Goal: Task Accomplishment & Management: Manage account settings

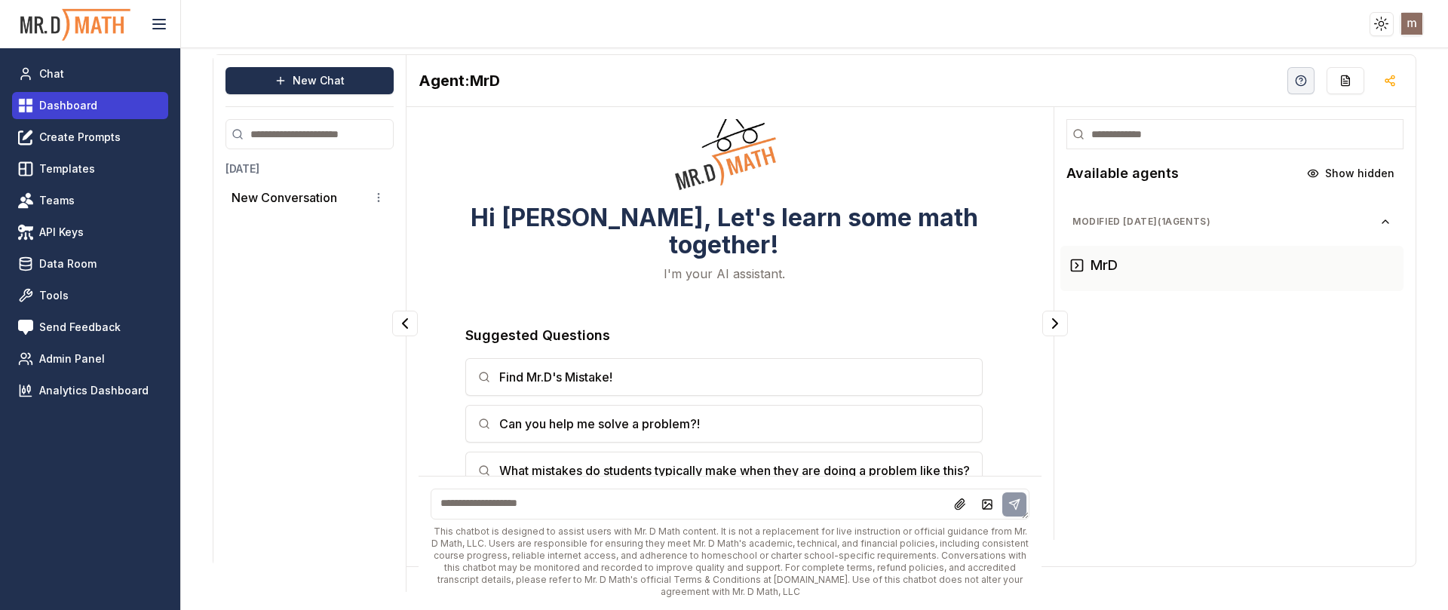
click at [91, 106] on span "Dashboard" at bounding box center [68, 105] width 58 height 15
click at [82, 99] on span "Dashboard" at bounding box center [68, 105] width 58 height 15
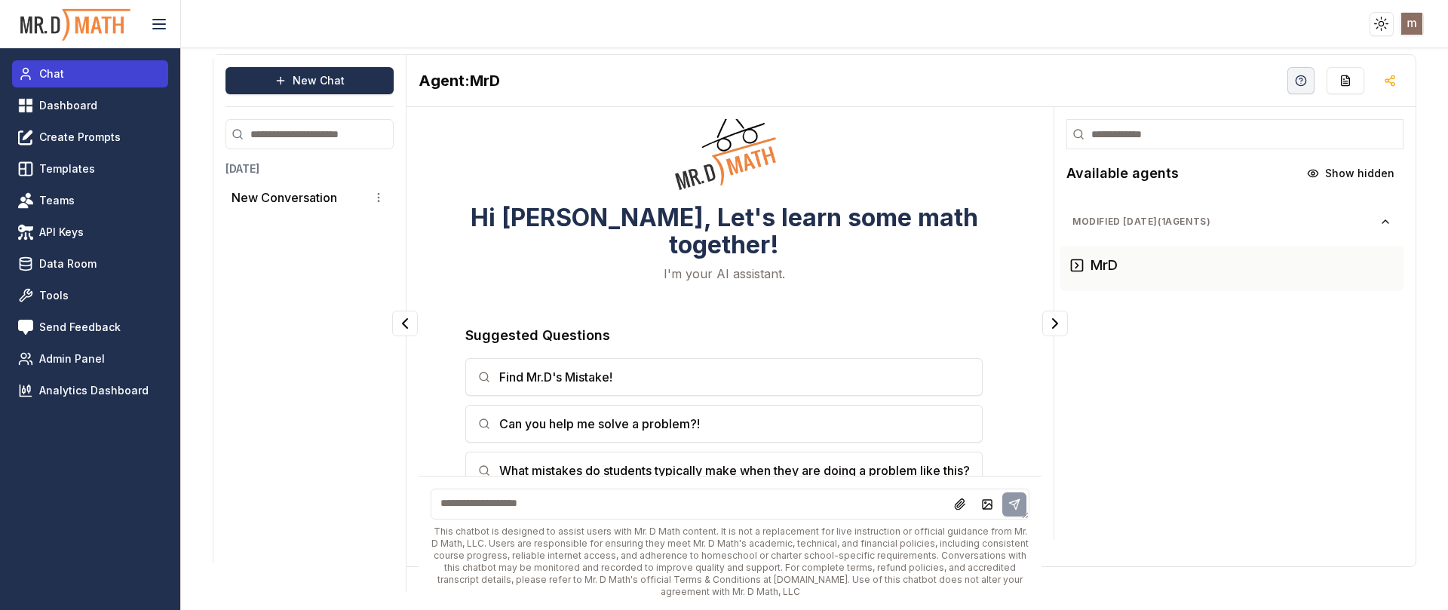
click at [77, 72] on link "Chat" at bounding box center [90, 73] width 156 height 27
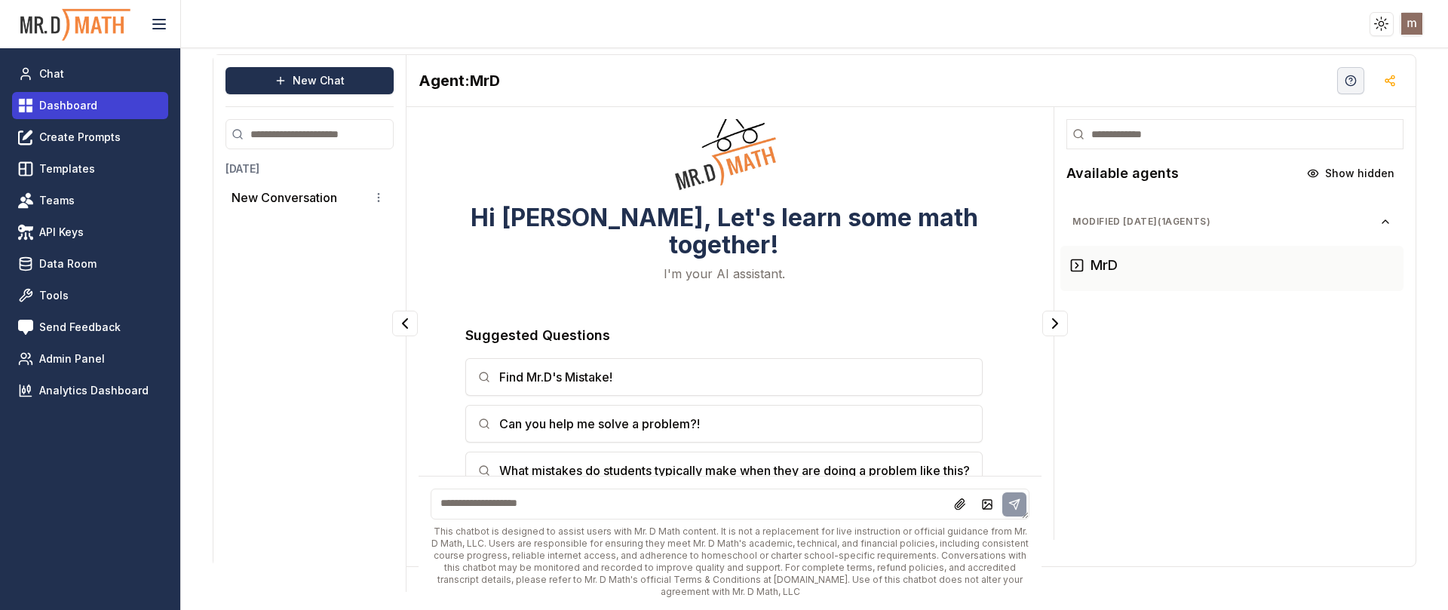
click at [78, 92] on link "Dashboard" at bounding box center [90, 105] width 156 height 27
click at [1384, 75] on icon "button" at bounding box center [1390, 81] width 12 height 12
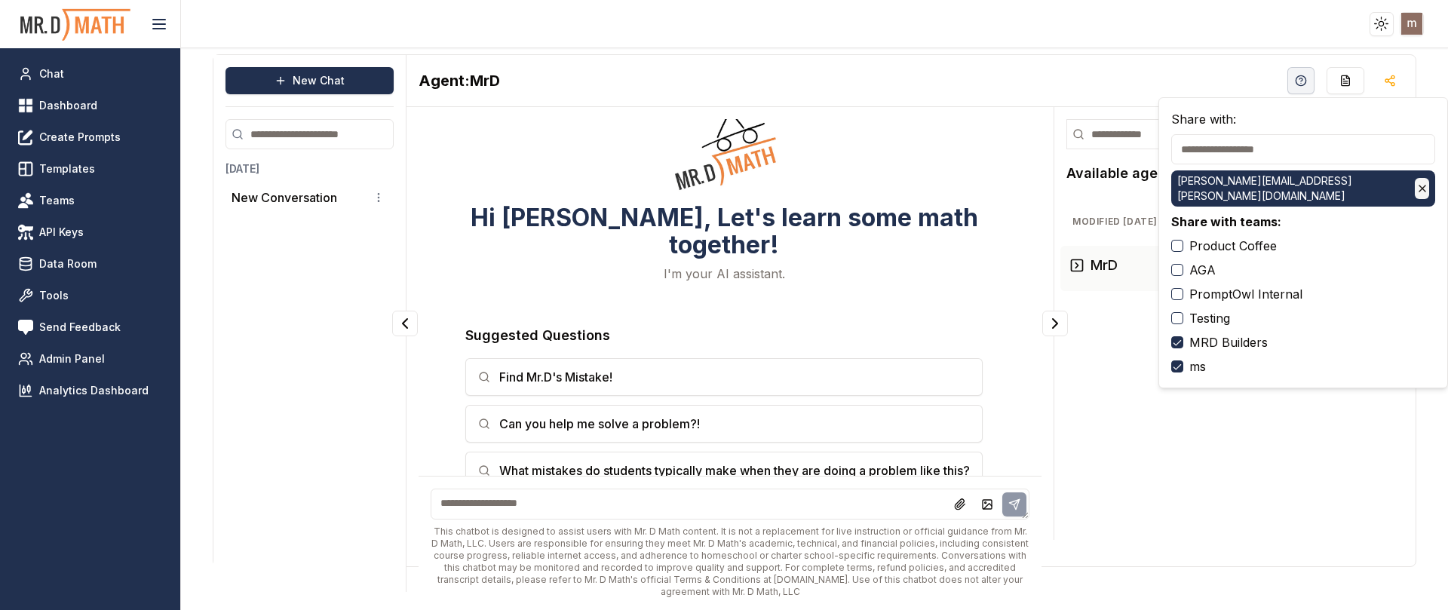
click at [1416, 187] on icon at bounding box center [1422, 189] width 12 height 12
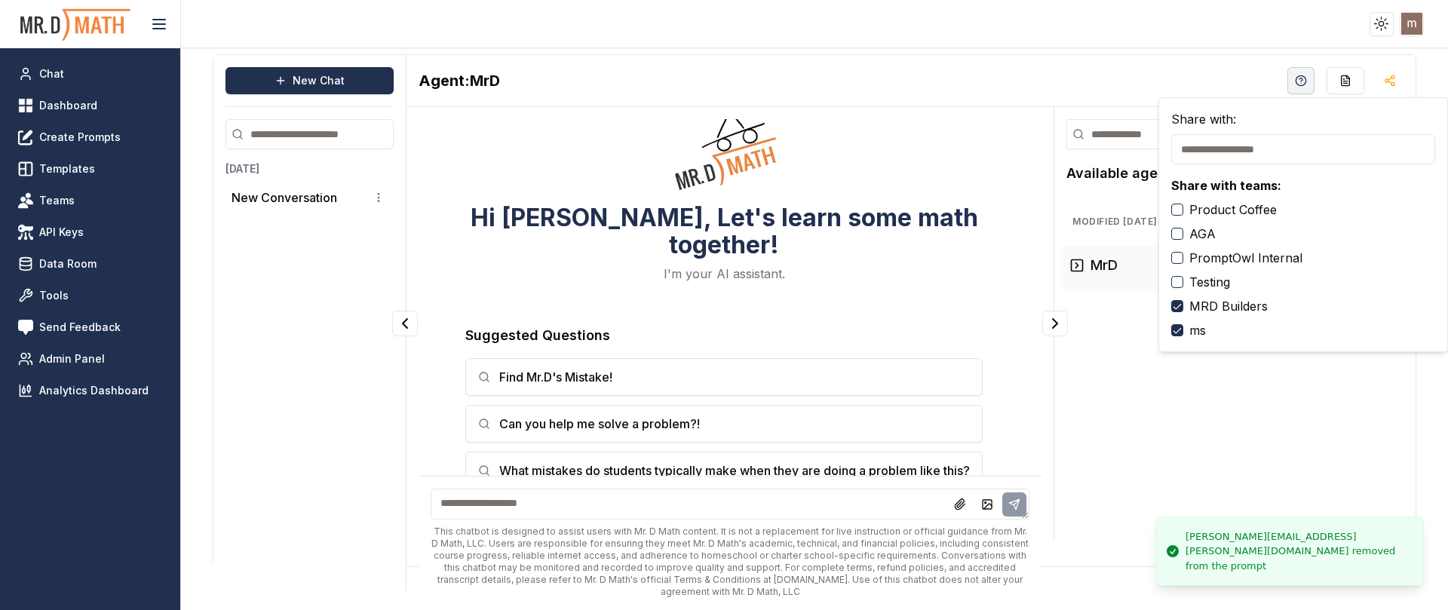
click at [309, 24] on header "Toggle theme Toggle user menu" at bounding box center [724, 24] width 1448 height 48
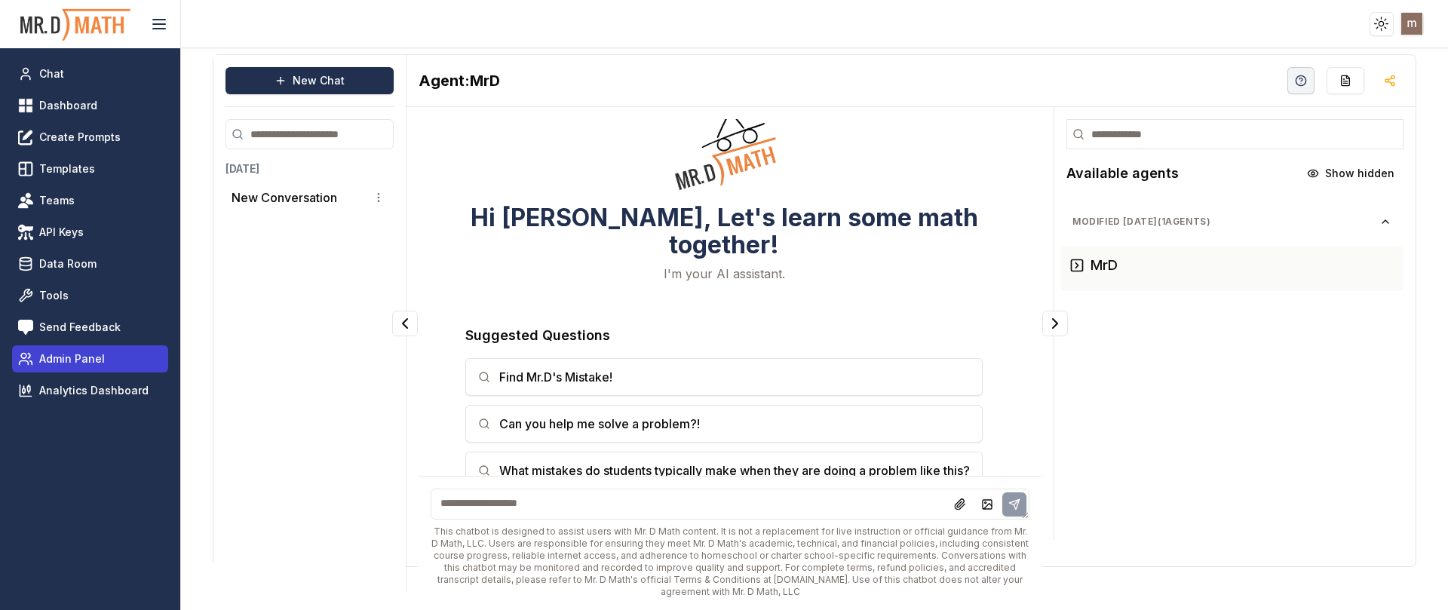
click at [91, 360] on span "Admin Panel" at bounding box center [72, 358] width 66 height 15
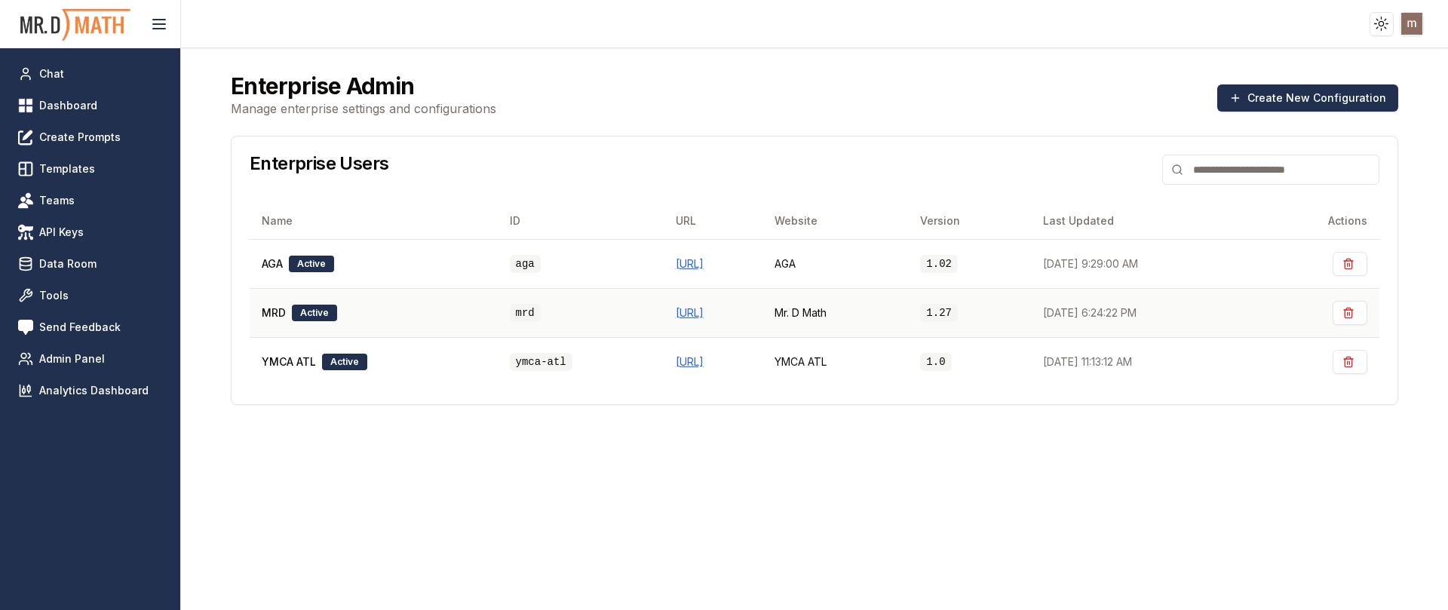
click at [399, 318] on div "MRD Active" at bounding box center [374, 313] width 224 height 17
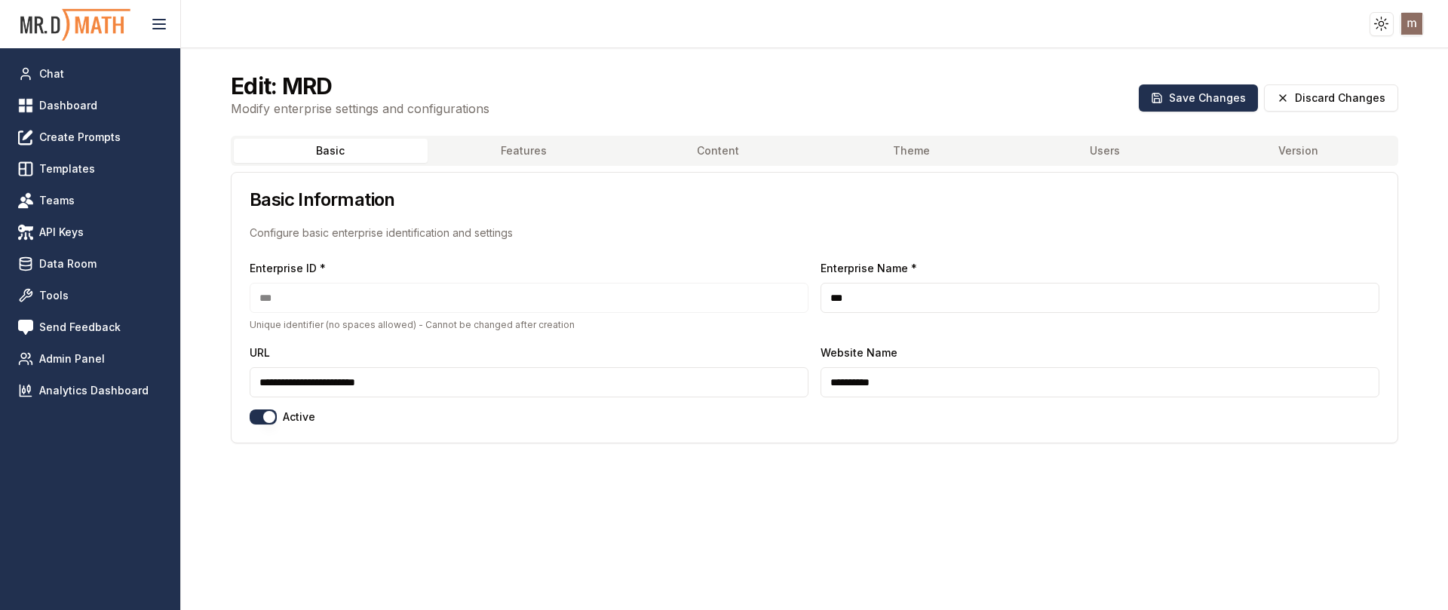
click at [482, 154] on button "Features" at bounding box center [525, 151] width 194 height 24
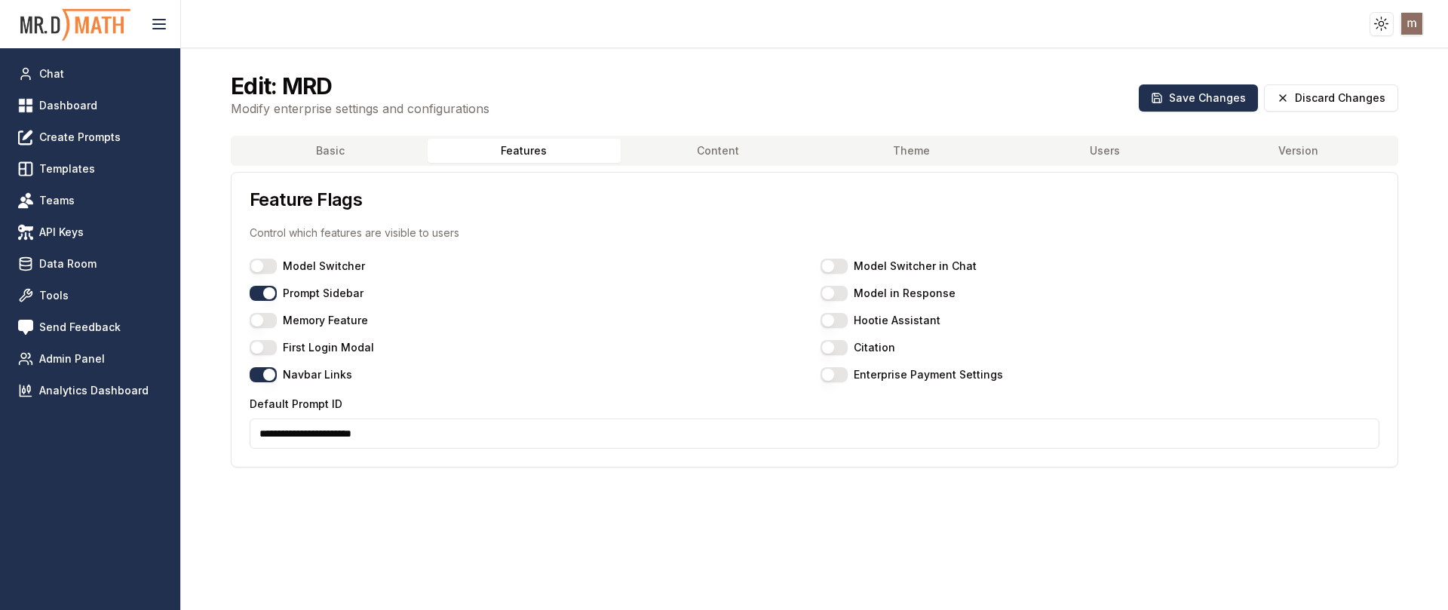
click at [480, 431] on input "**********" at bounding box center [815, 434] width 1130 height 30
click at [512, 543] on div "Edit: MRD Modify enterprise settings and configurations Save Changes Discard Ch…" at bounding box center [815, 359] width 1204 height 610
click at [1198, 109] on button "Save Changes" at bounding box center [1198, 97] width 119 height 27
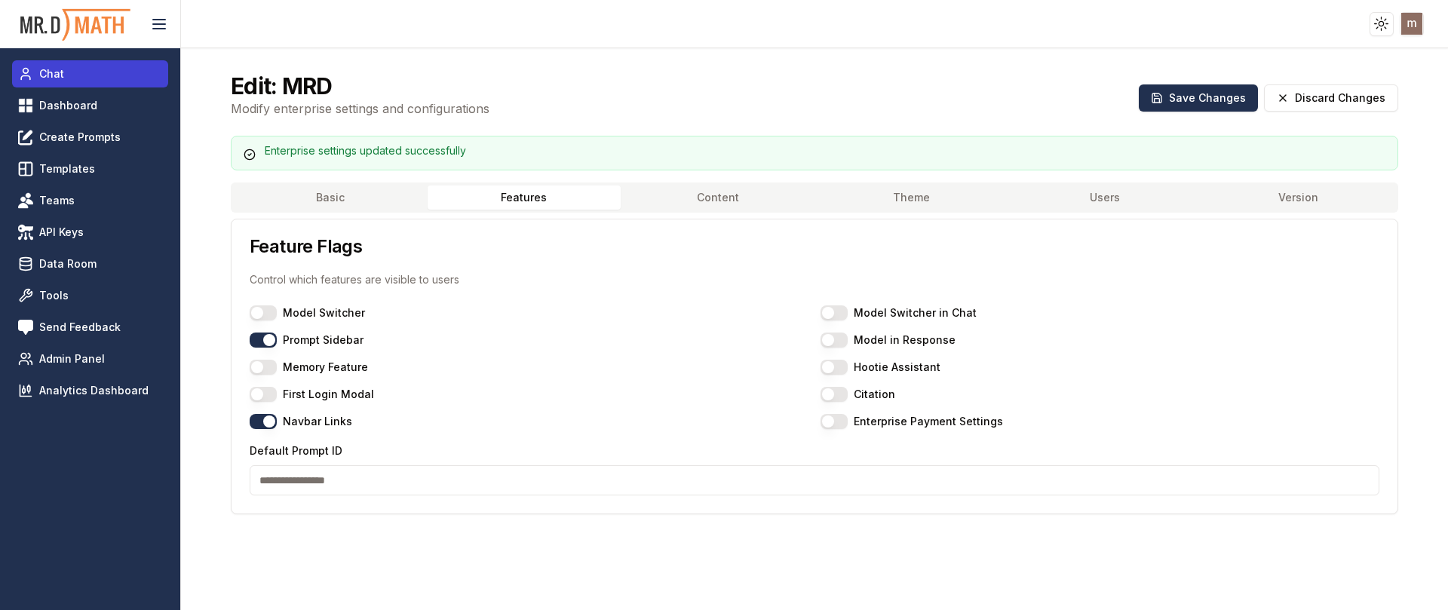
click at [61, 80] on span "Chat" at bounding box center [51, 73] width 25 height 15
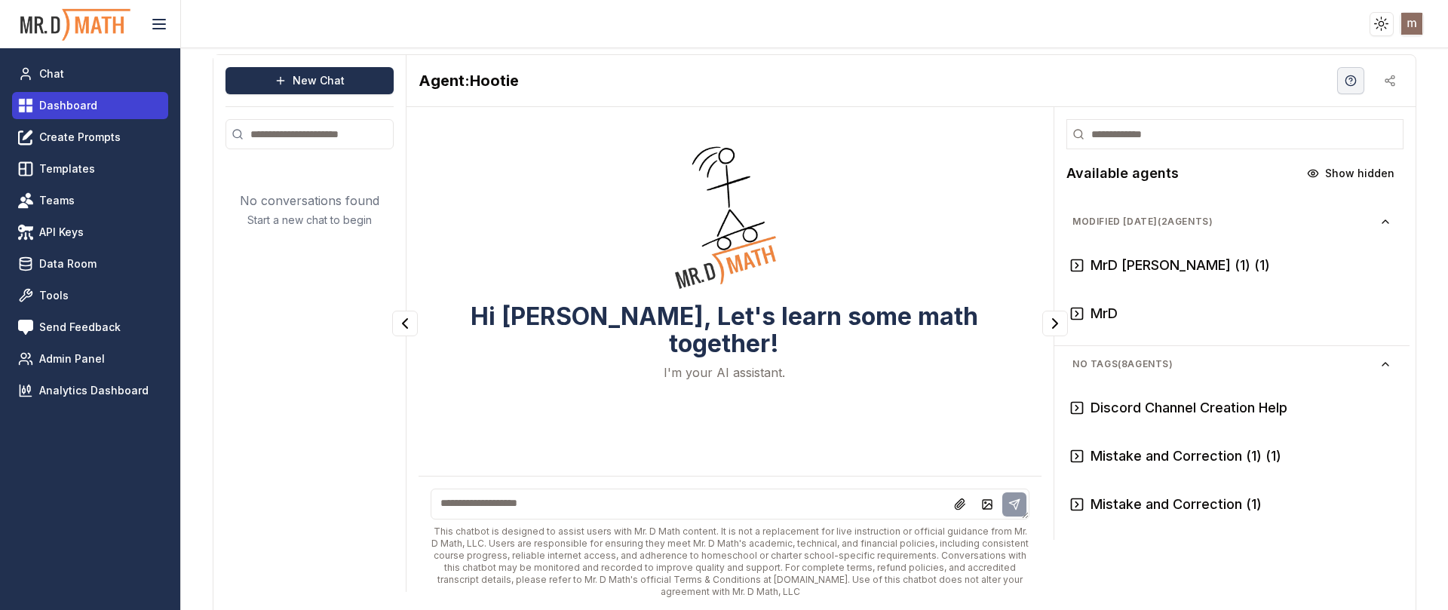
click at [71, 103] on span "Dashboard" at bounding box center [68, 105] width 58 height 15
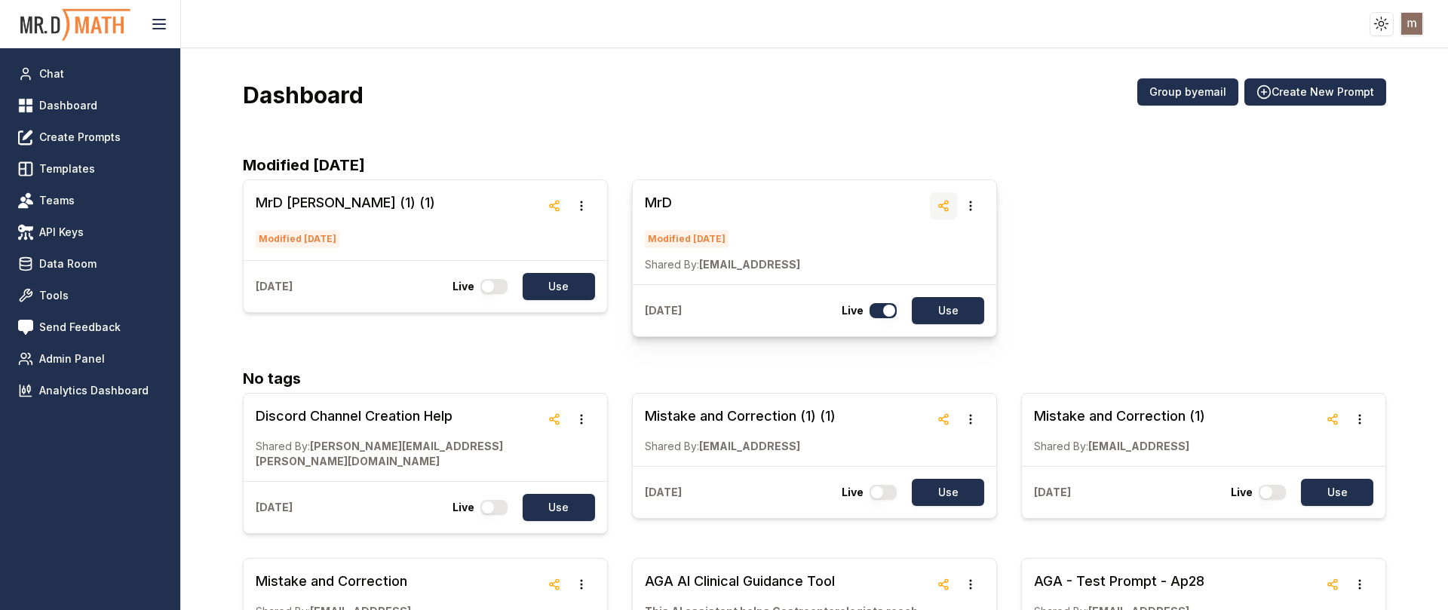
click at [938, 197] on button "button" at bounding box center [943, 205] width 27 height 27
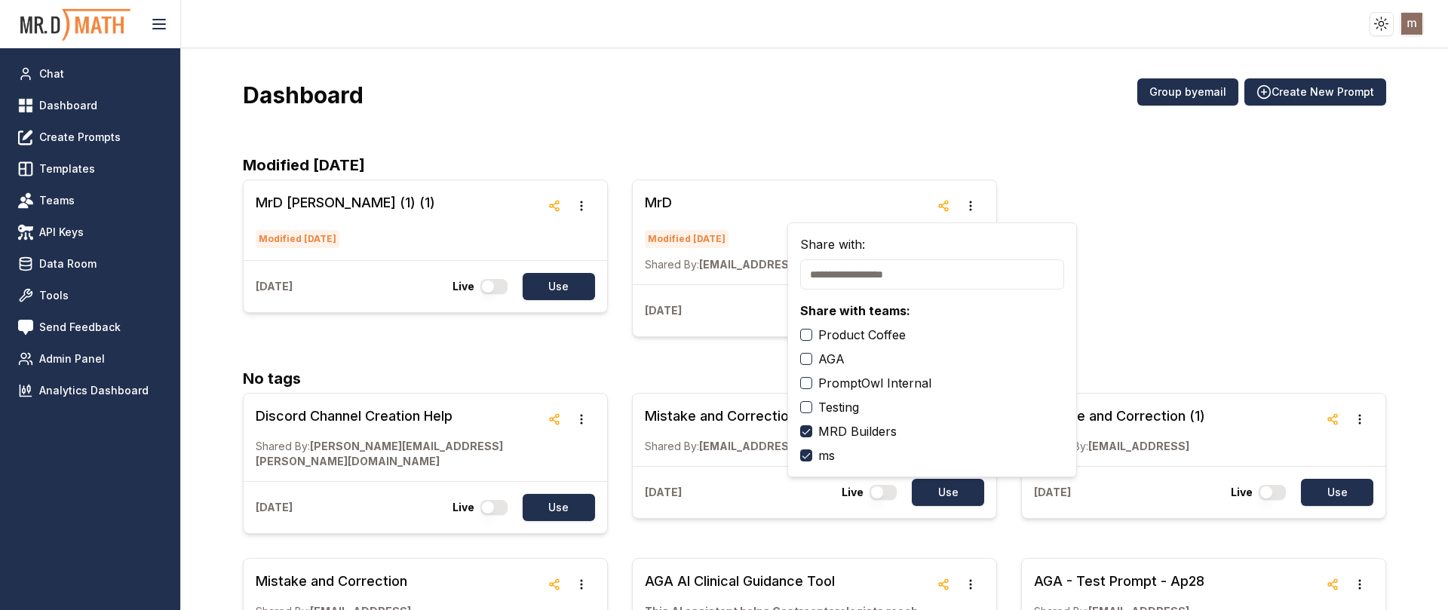
click at [812, 454] on button "ms" at bounding box center [806, 456] width 12 height 12
click at [1177, 279] on div "MrD [PERSON_NAME] (1) (1) Modified [DATE] [DATE] Live Use MrD Modified [DATE] S…" at bounding box center [814, 259] width 1143 height 158
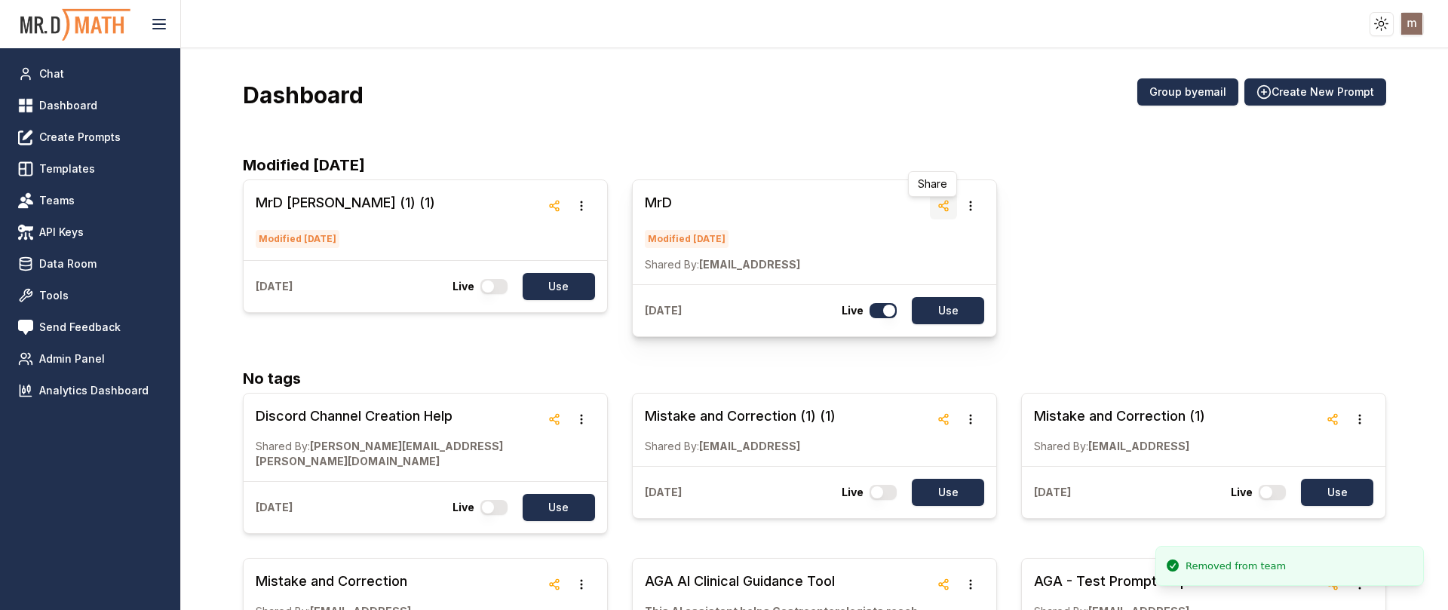
click at [938, 201] on icon "button" at bounding box center [944, 206] width 12 height 12
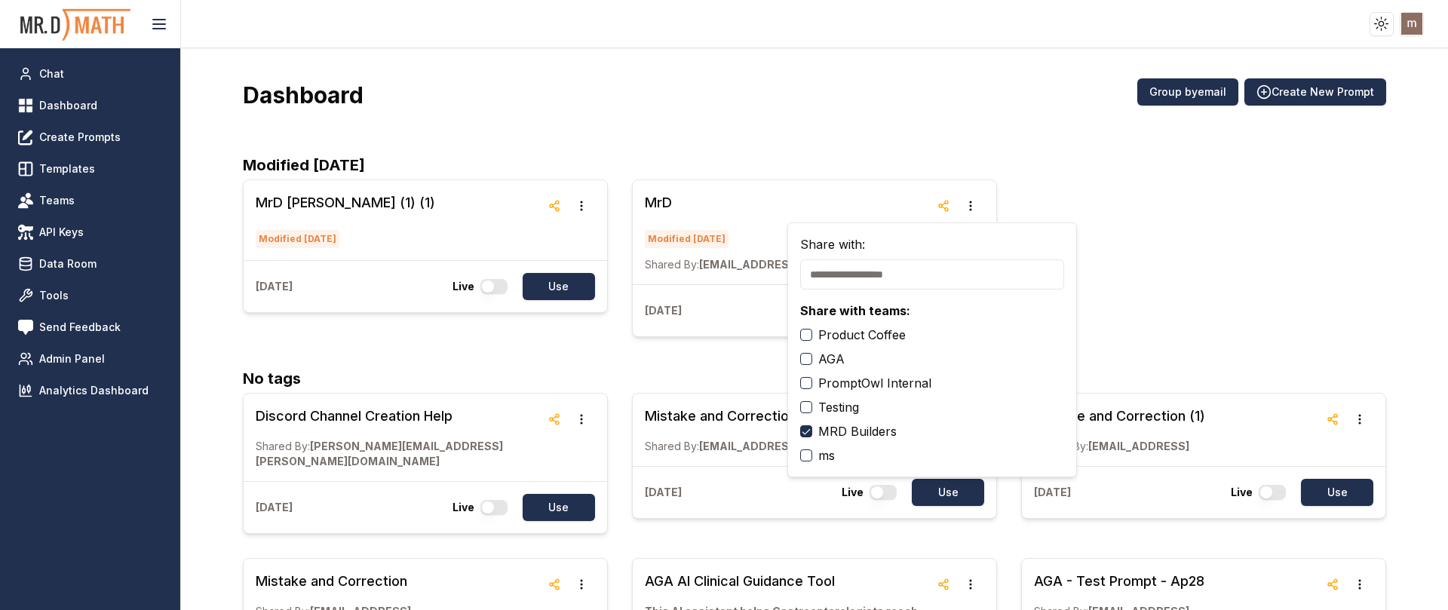
click at [810, 454] on button "ms" at bounding box center [806, 456] width 12 height 12
click at [1199, 308] on div "MrD [PERSON_NAME] (1) (1) Modified [DATE] [DATE] Live Use MrD Modified [DATE] S…" at bounding box center [814, 259] width 1143 height 158
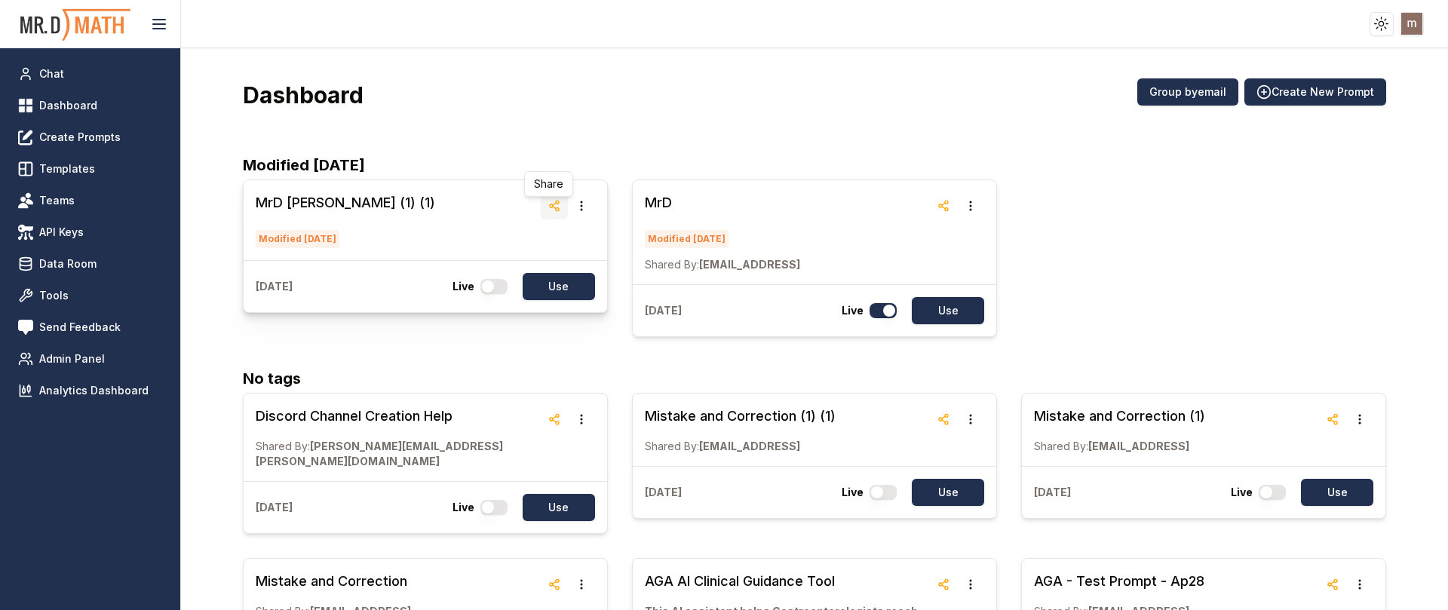
click at [551, 204] on icon "button" at bounding box center [554, 206] width 12 height 12
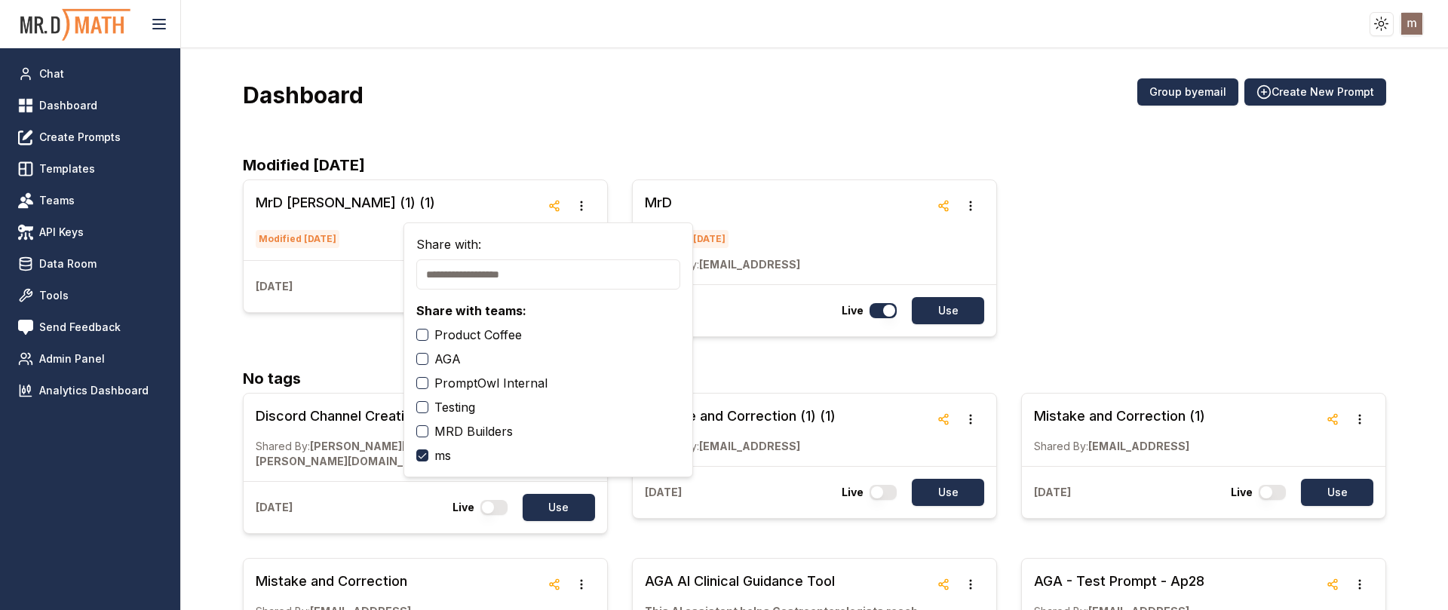
click at [417, 454] on button "ms" at bounding box center [422, 456] width 12 height 12
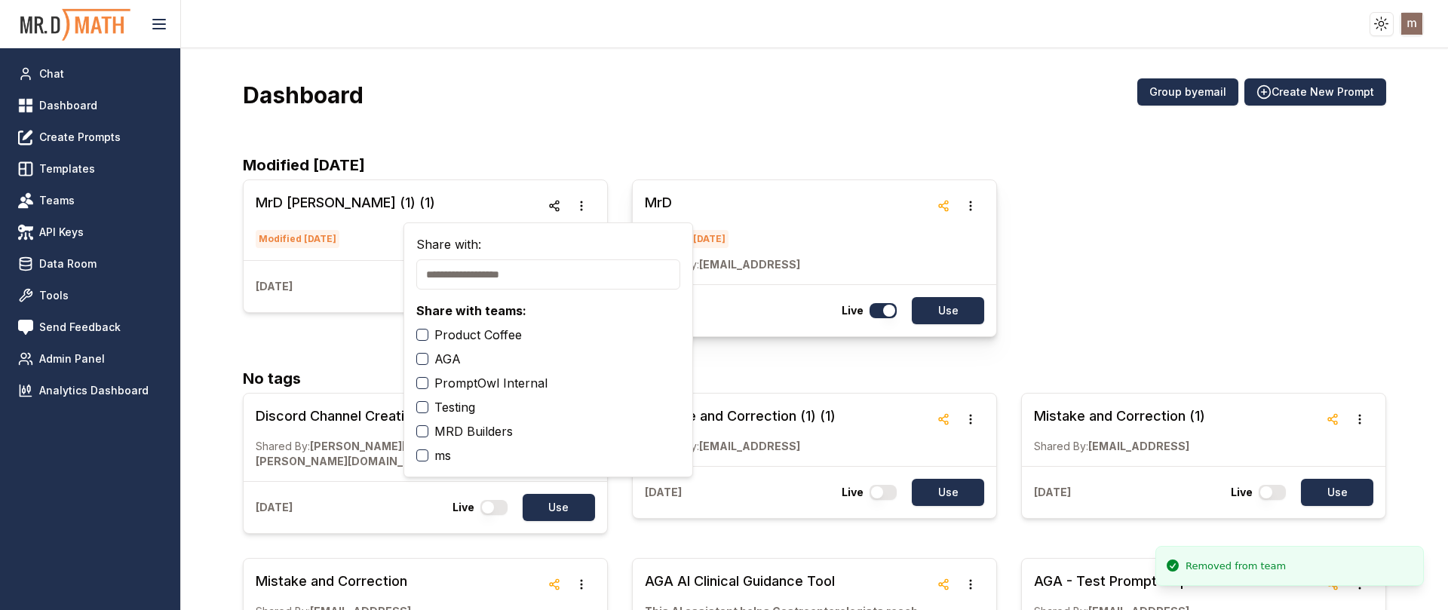
click at [732, 196] on h3 "MrD" at bounding box center [722, 202] width 155 height 21
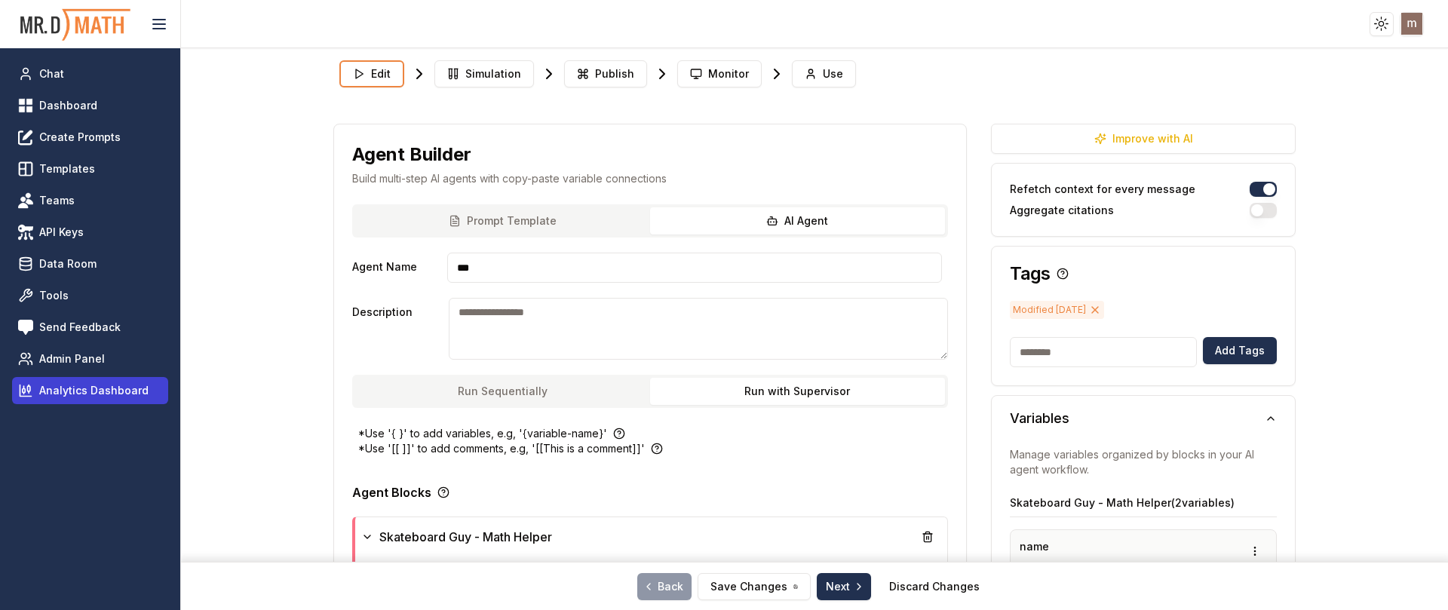
click at [69, 384] on span "Analytics Dashboard" at bounding box center [93, 390] width 109 height 15
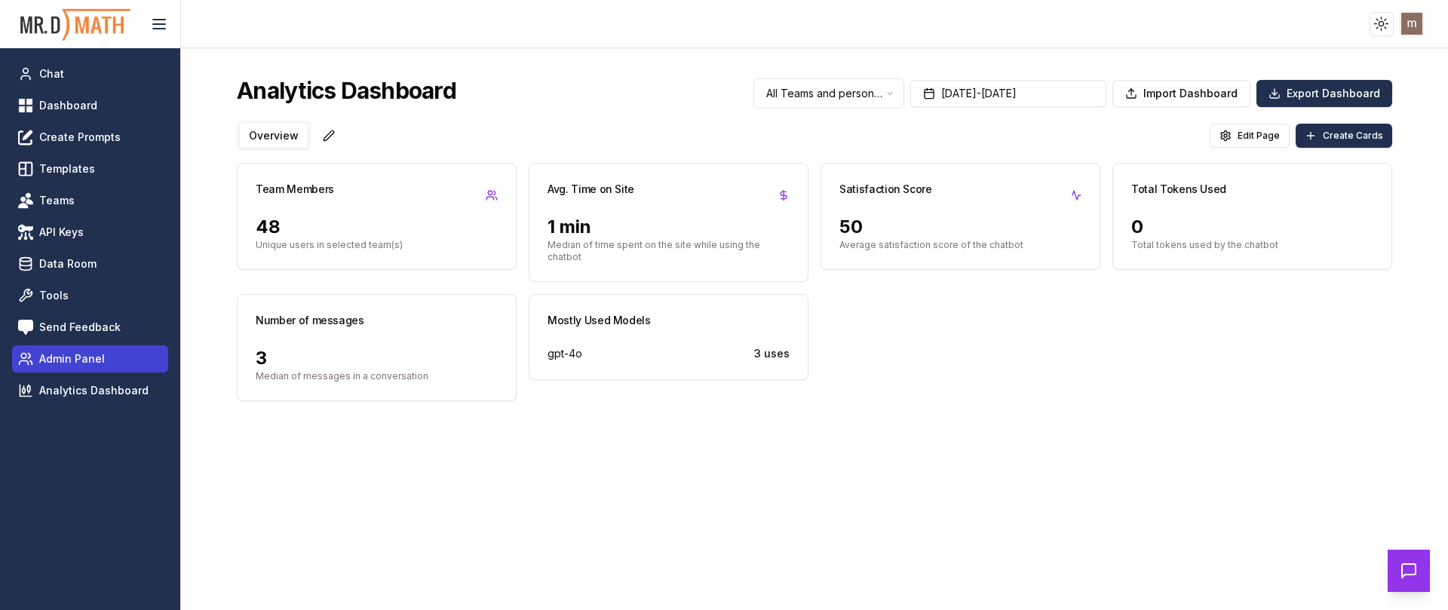
click at [81, 364] on span "Admin Panel" at bounding box center [72, 358] width 66 height 15
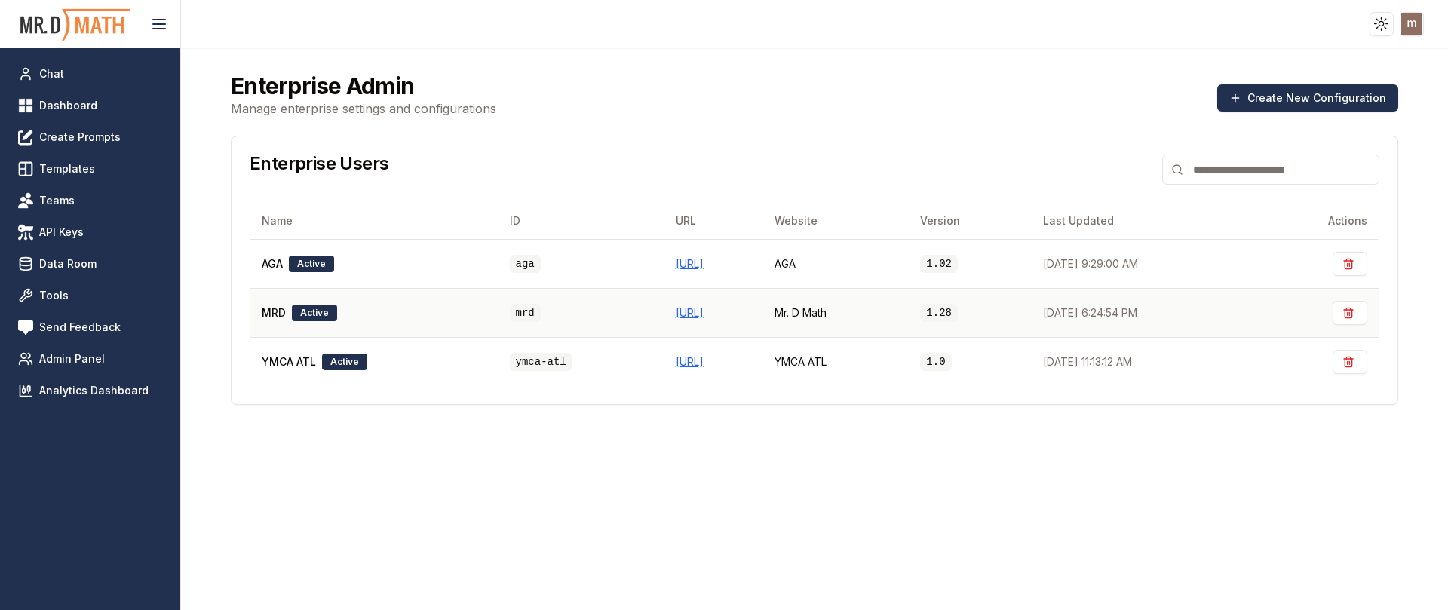
click at [413, 315] on div "MRD Active" at bounding box center [374, 313] width 224 height 17
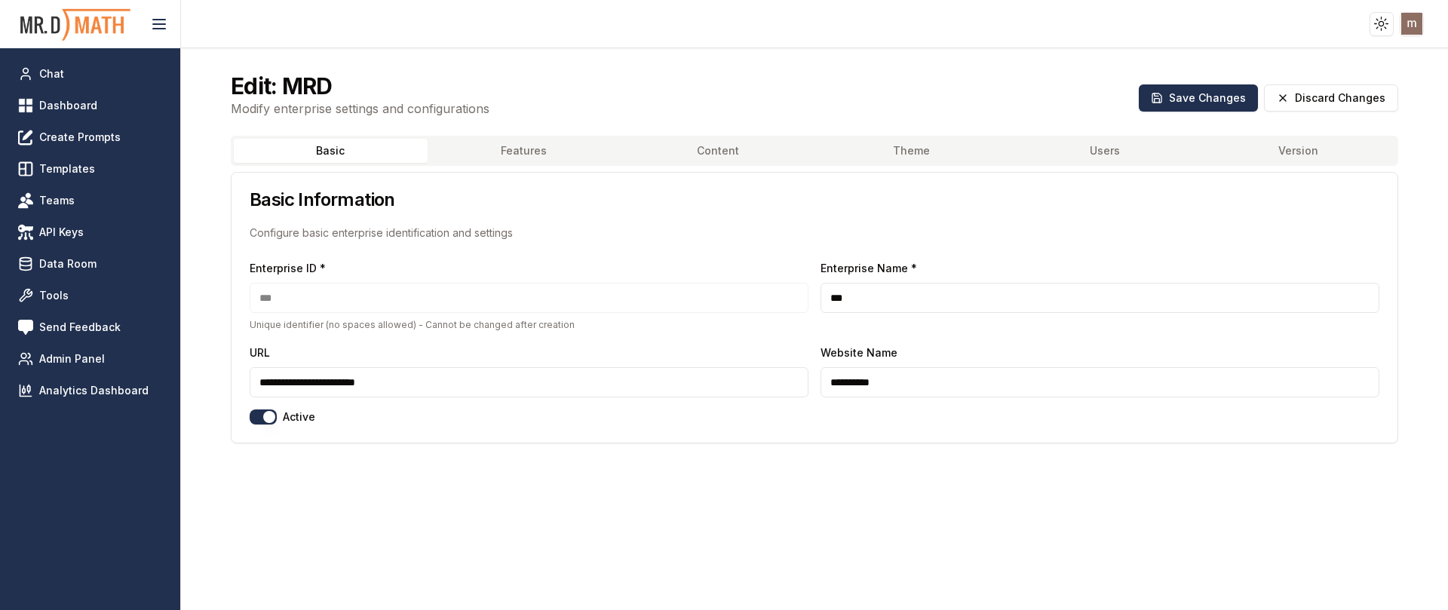
click at [498, 155] on button "Features" at bounding box center [525, 151] width 194 height 24
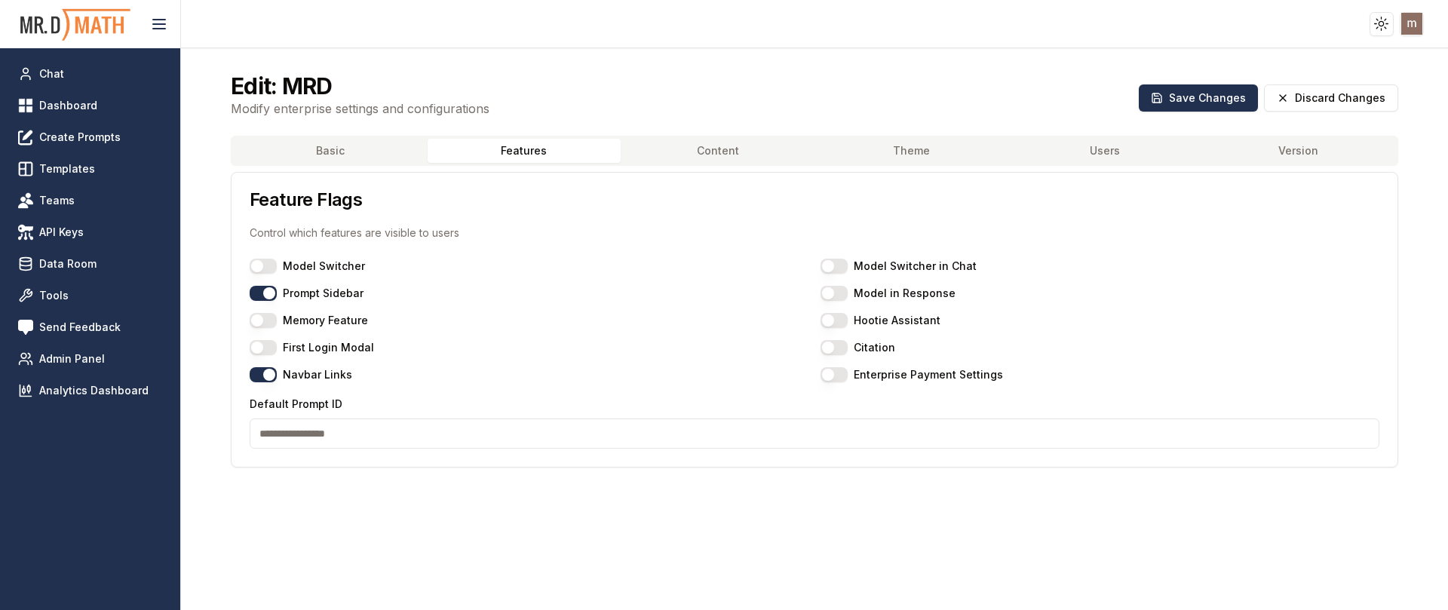
click at [314, 434] on input "Default Prompt ID" at bounding box center [815, 434] width 1130 height 30
paste input "**********"
type input "**********"
click at [260, 376] on button "Navbar Links" at bounding box center [263, 374] width 27 height 15
click at [1177, 95] on button "Save Changes" at bounding box center [1198, 97] width 119 height 27
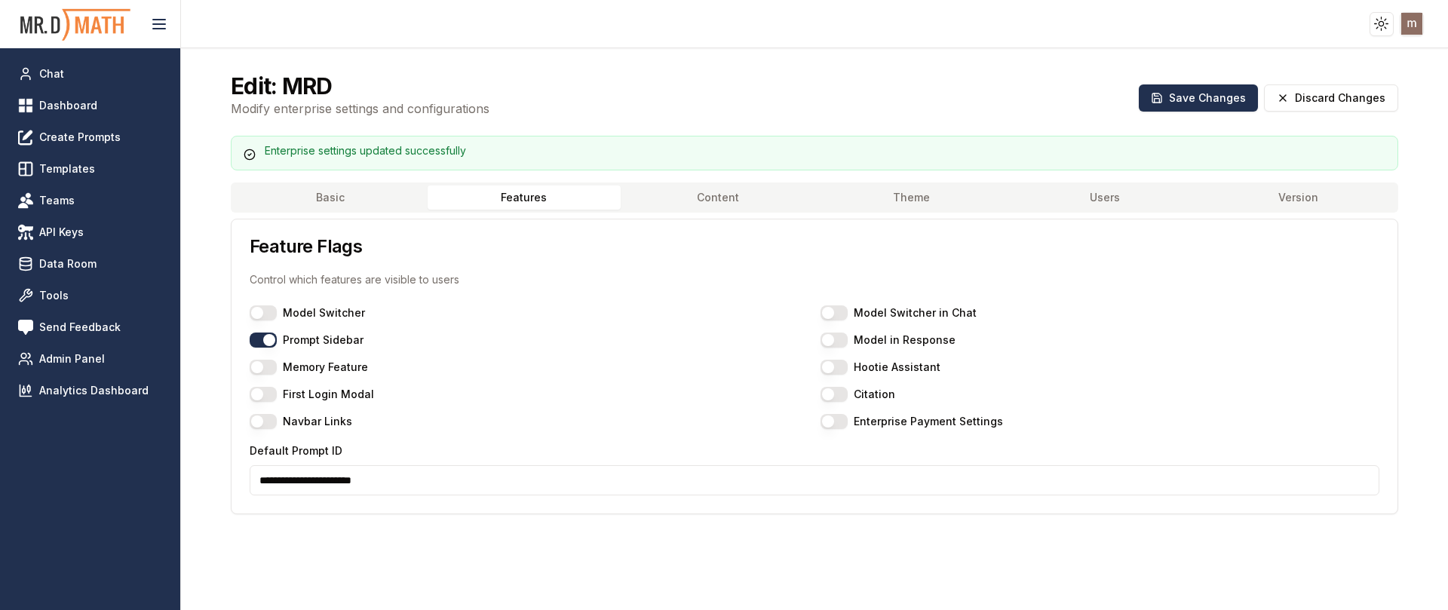
click at [1415, 20] on html "**********" at bounding box center [724, 361] width 1448 height 723
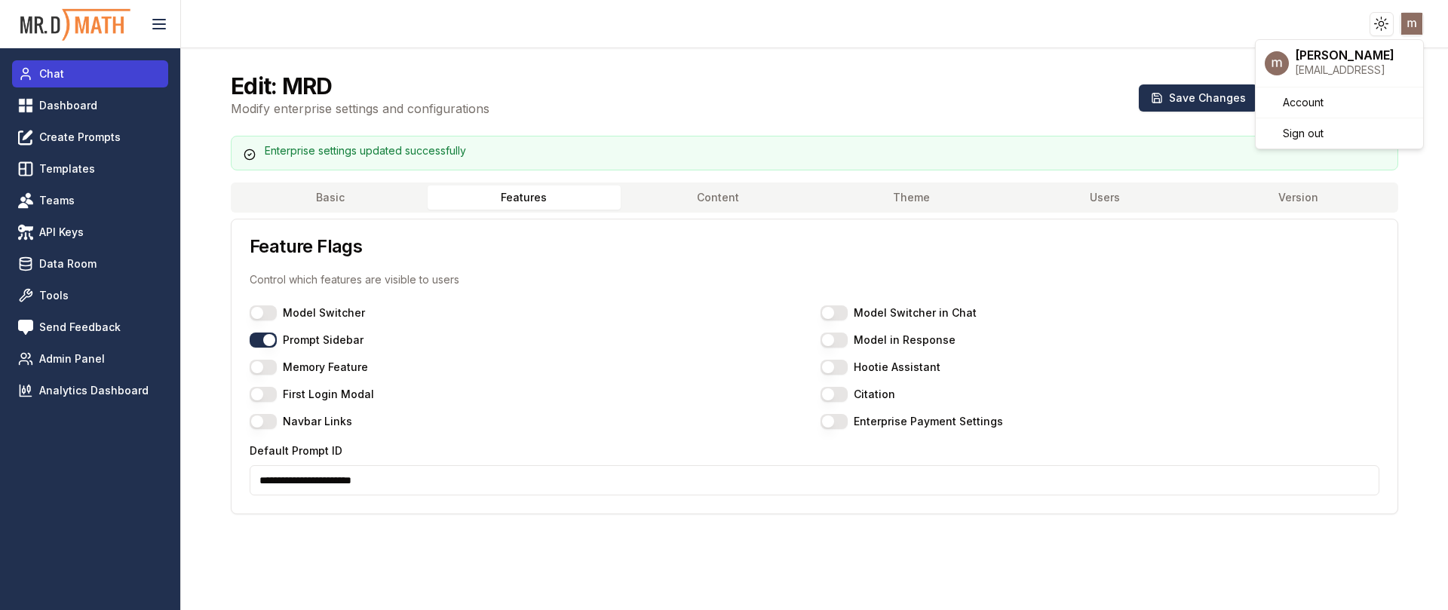
click at [65, 65] on html "**********" at bounding box center [724, 361] width 1448 height 723
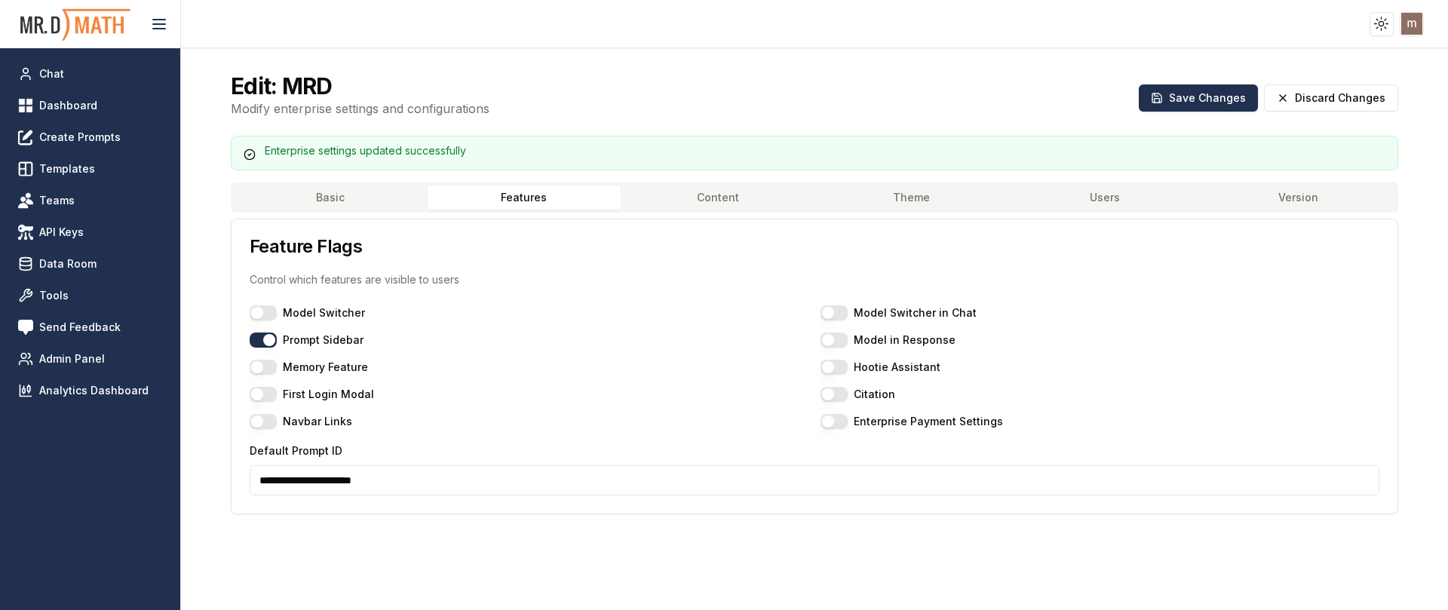
click at [51, 8] on img at bounding box center [75, 25] width 113 height 40
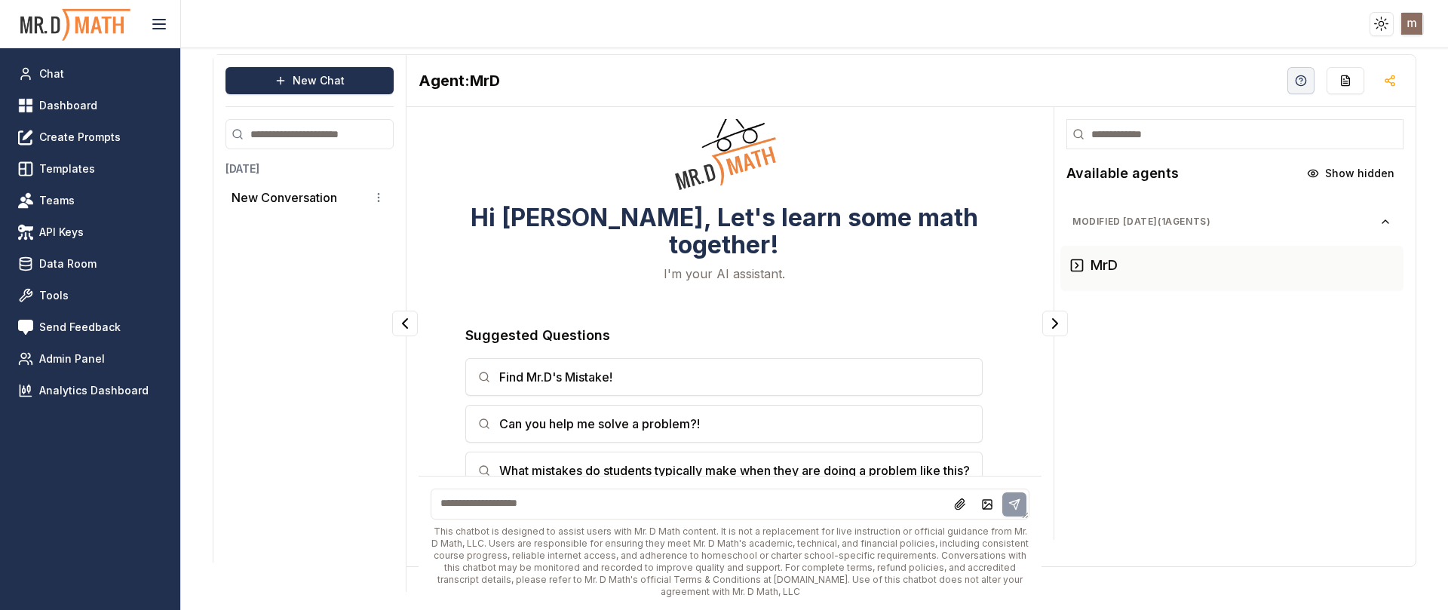
click at [60, 18] on img at bounding box center [75, 25] width 113 height 40
click at [78, 358] on span "Admin Panel" at bounding box center [72, 358] width 66 height 15
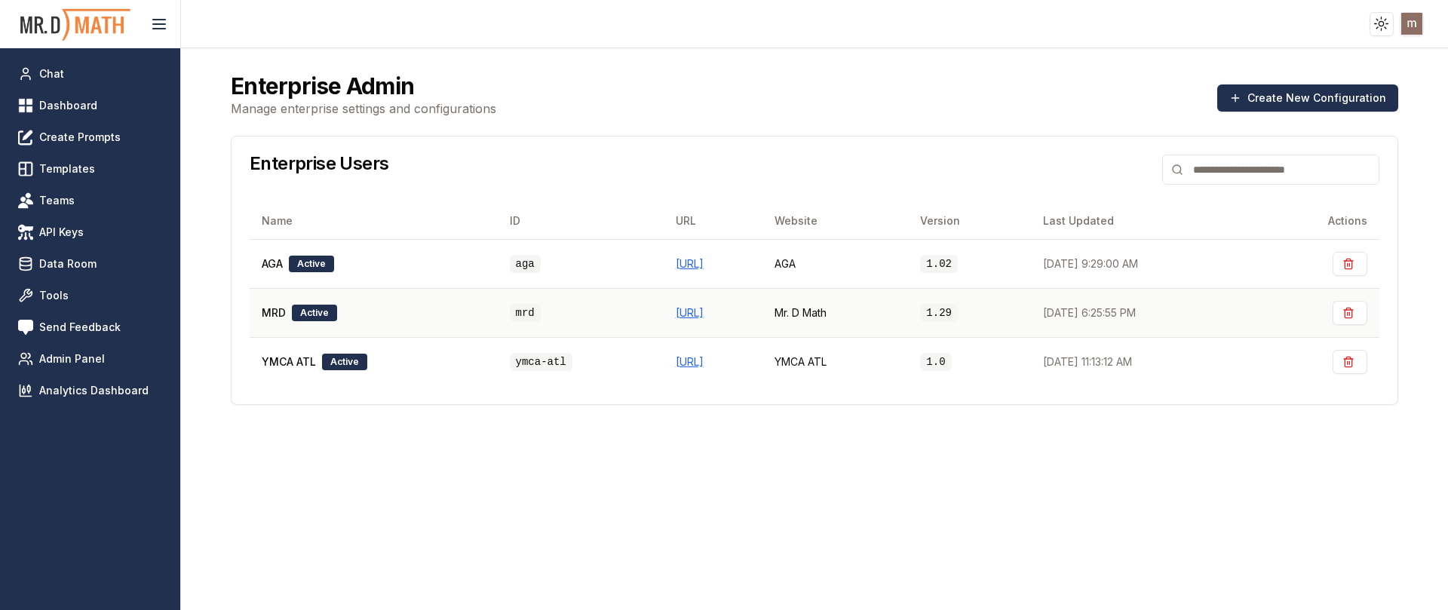
click at [379, 318] on div "MRD Active" at bounding box center [374, 313] width 224 height 17
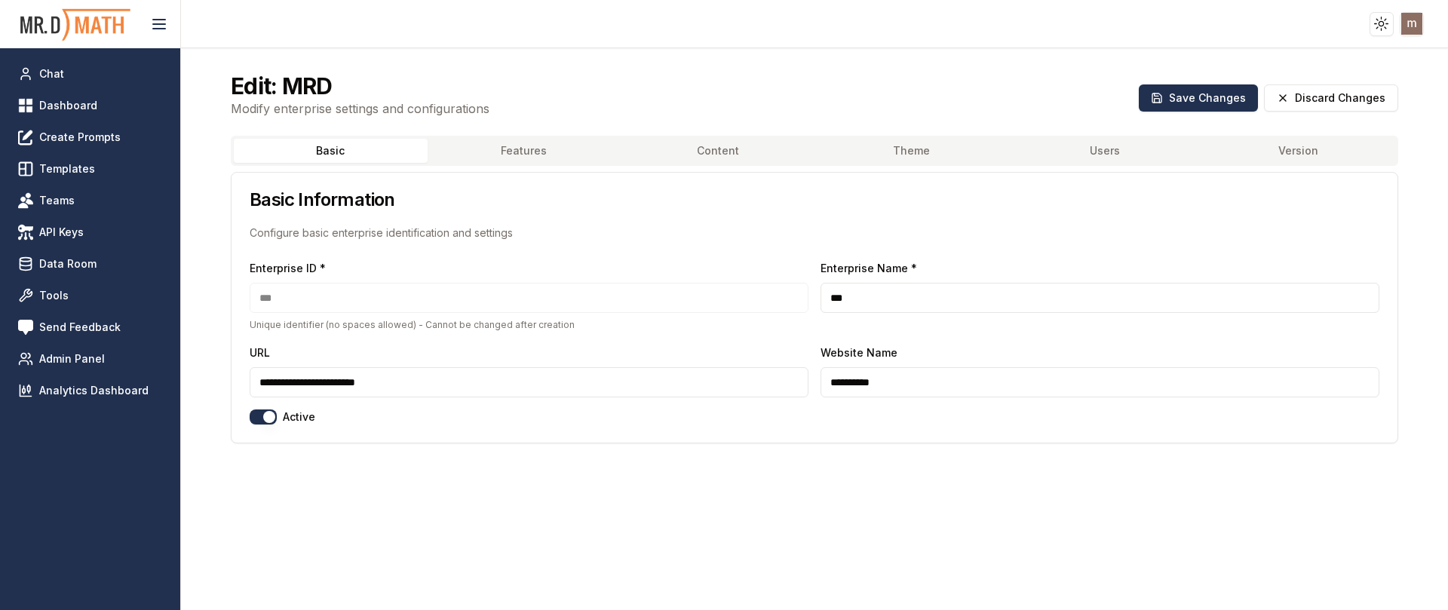
click at [513, 146] on button "Features" at bounding box center [525, 151] width 194 height 24
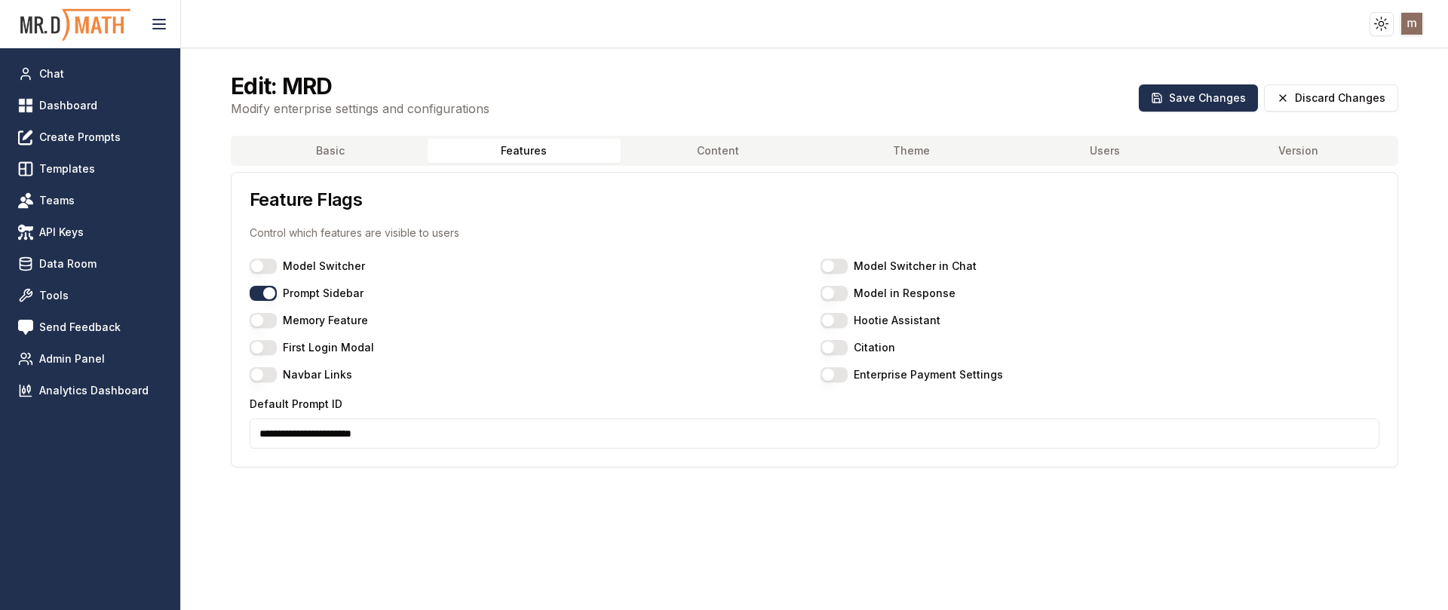
click at [729, 65] on div "Edit: MRD Modify enterprise settings and configurations Save Changes Discard Ch…" at bounding box center [815, 94] width 1204 height 81
click at [63, 71] on link "Chat" at bounding box center [90, 73] width 156 height 27
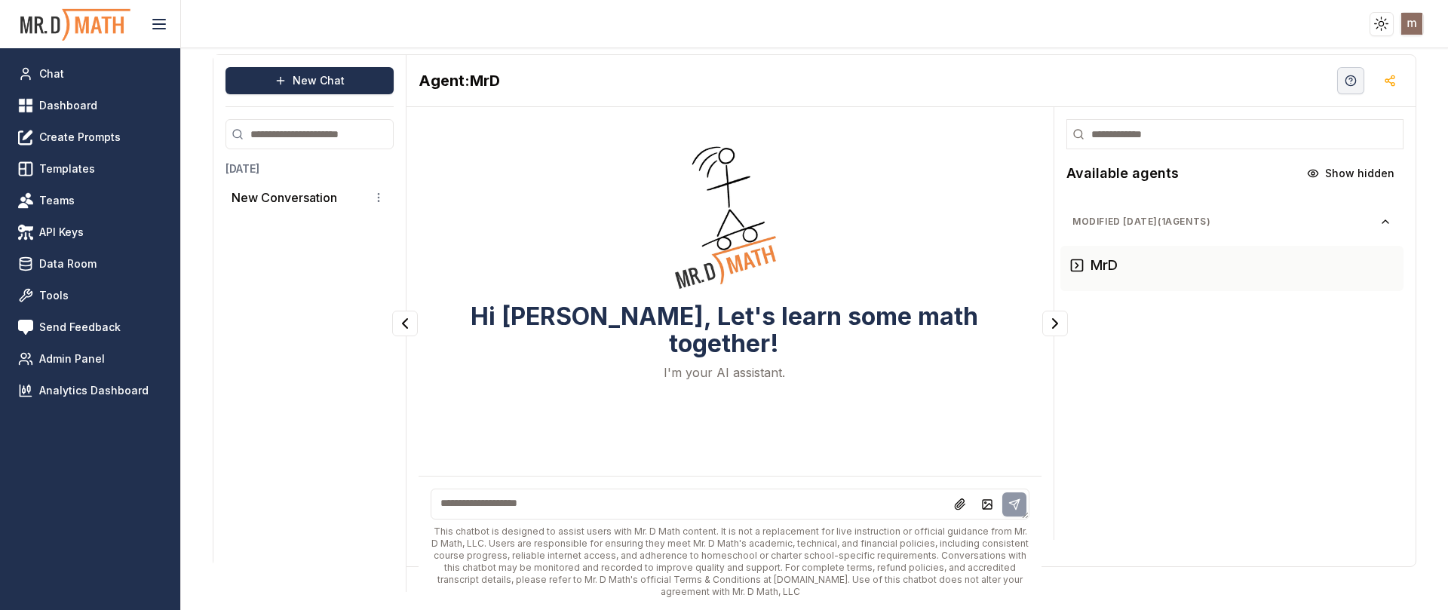
click at [58, 26] on img at bounding box center [75, 25] width 113 height 40
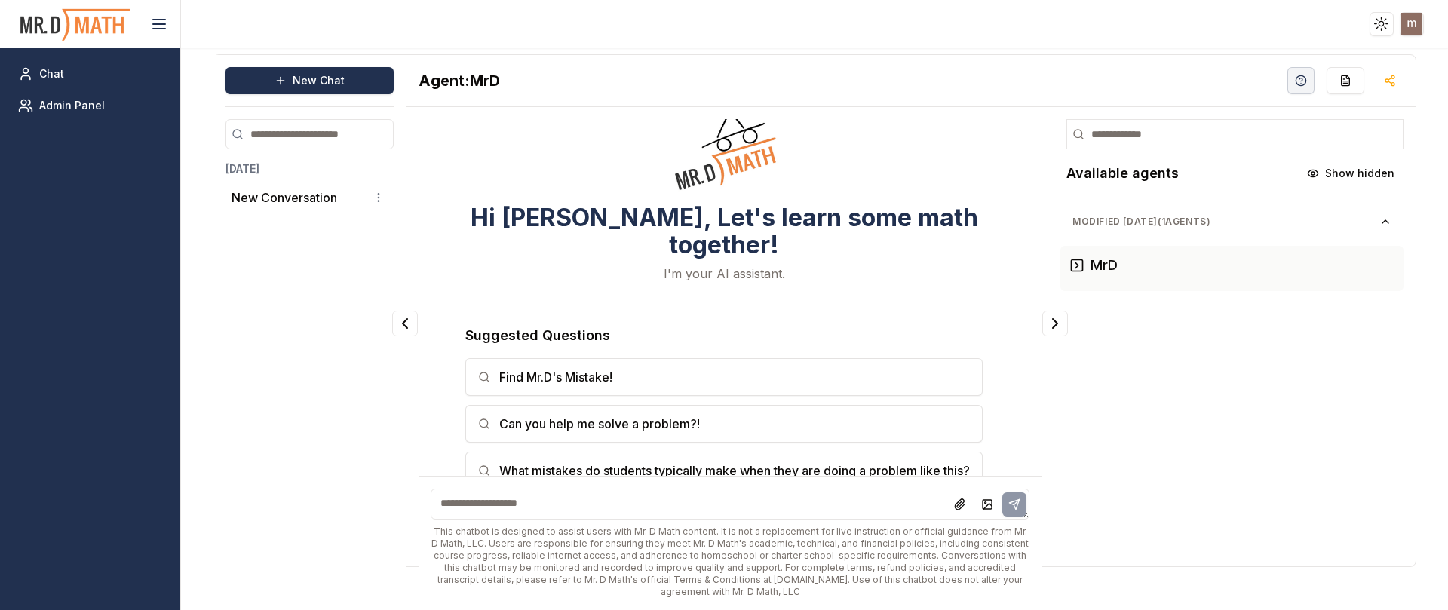
click at [1413, 23] on html "Toggle theme Toggle user menu Chat Admin Panel New Chat Today New Conversation …" at bounding box center [724, 305] width 1448 height 610
click at [1321, 133] on span "Sign out" at bounding box center [1303, 133] width 41 height 15
